Goal: Check status: Check status

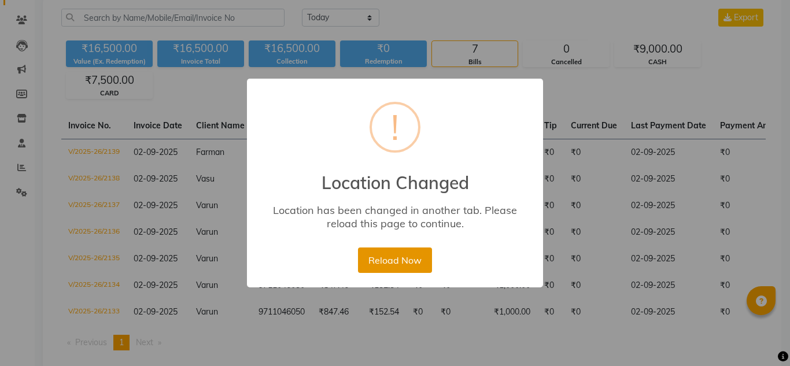
click at [392, 263] on button "Reload Now" at bounding box center [394, 260] width 73 height 25
